Goal: Information Seeking & Learning: Learn about a topic

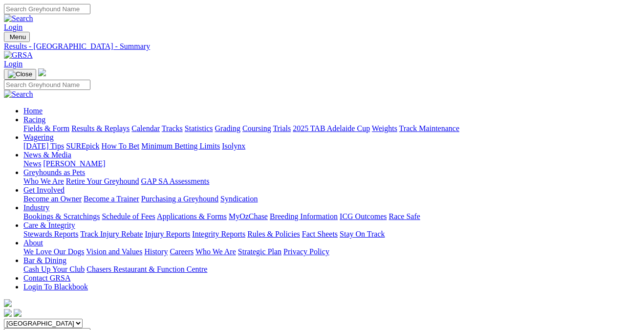
click at [109, 124] on link "Results & Replays" at bounding box center [100, 128] width 58 height 8
click at [29, 124] on link "Fields & Form" at bounding box center [46, 128] width 46 height 8
click at [26, 124] on link "Fields & Form" at bounding box center [46, 128] width 46 height 8
